Goal: Information Seeking & Learning: Learn about a topic

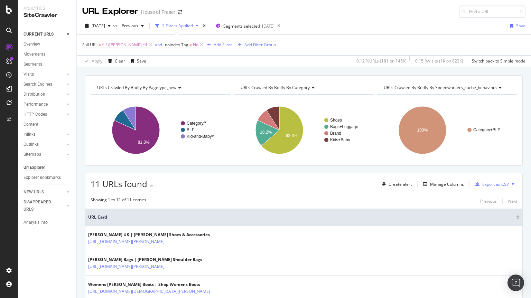
scroll to position [235, 0]
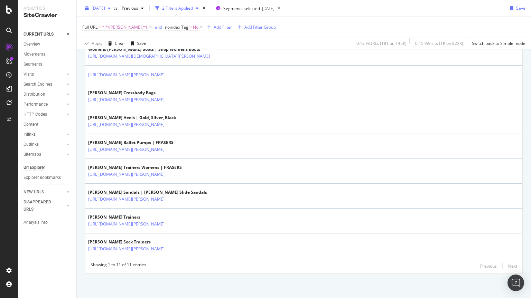
click at [102, 9] on span "[DATE]" at bounding box center [98, 8] width 13 height 6
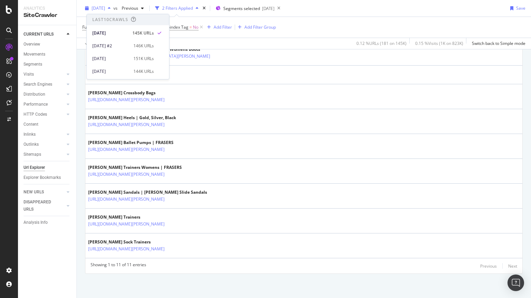
click at [102, 9] on span "[DATE]" at bounding box center [98, 8] width 13 height 6
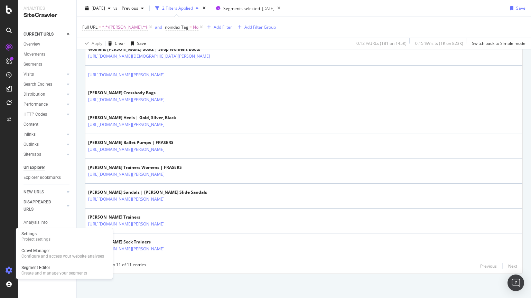
click at [7, 270] on icon at bounding box center [9, 270] width 7 height 7
click at [6, 268] on icon at bounding box center [9, 270] width 7 height 7
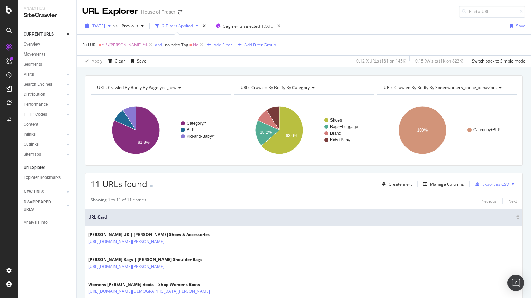
click at [113, 31] on button "[DATE]" at bounding box center [97, 25] width 31 height 11
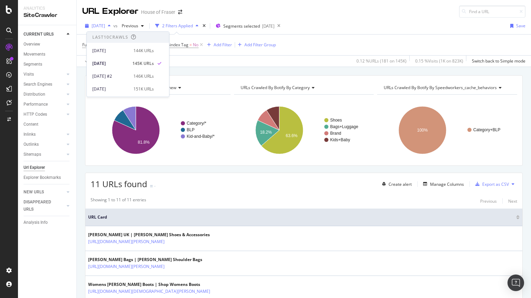
click at [111, 22] on div "[DATE]" at bounding box center [97, 26] width 31 height 10
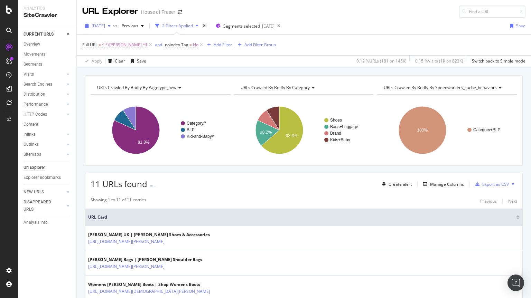
click at [111, 22] on div "[DATE]" at bounding box center [97, 26] width 31 height 10
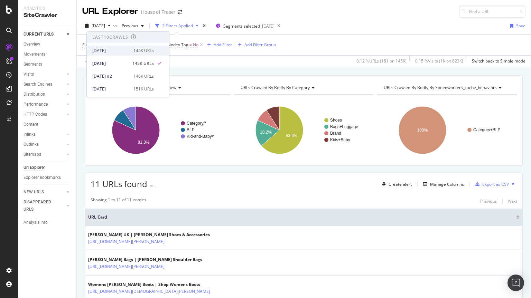
click at [113, 52] on div "2025 Sep. 8th" at bounding box center [110, 51] width 37 height 6
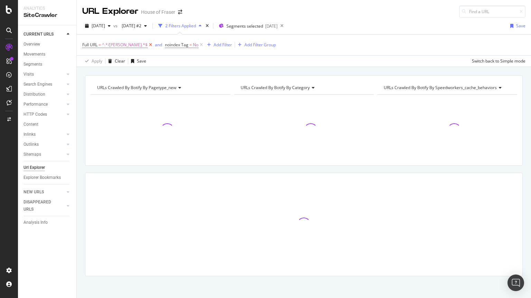
click at [148, 44] on icon at bounding box center [151, 44] width 6 height 7
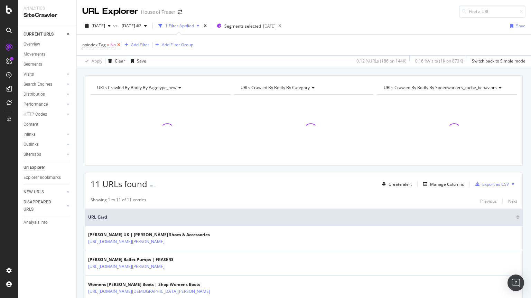
click at [119, 45] on icon at bounding box center [119, 44] width 6 height 7
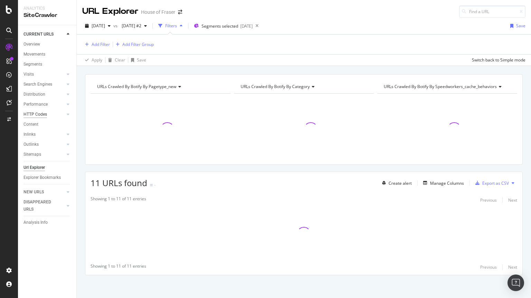
click at [37, 113] on div "HTTP Codes" at bounding box center [36, 114] width 24 height 7
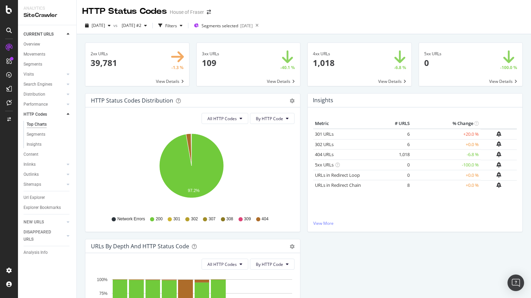
click at [373, 81] on span at bounding box center [360, 64] width 104 height 43
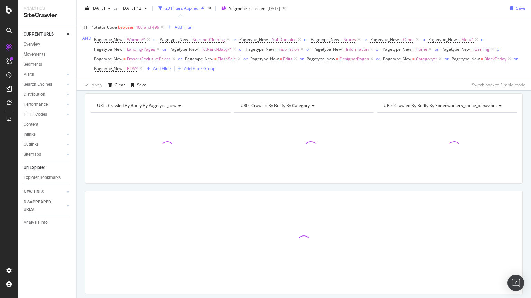
scroll to position [44, 0]
